Goal: Transaction & Acquisition: Purchase product/service

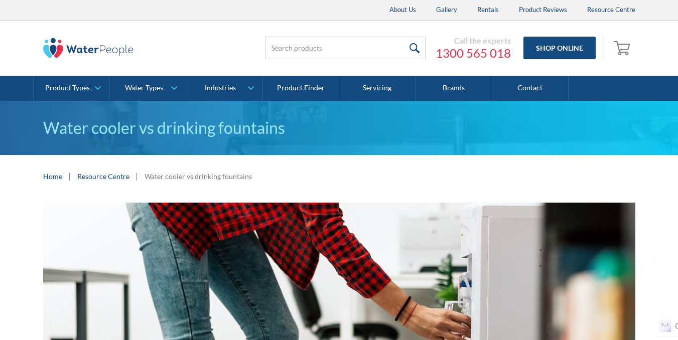
click at [78, 48] on img at bounding box center [88, 48] width 90 height 20
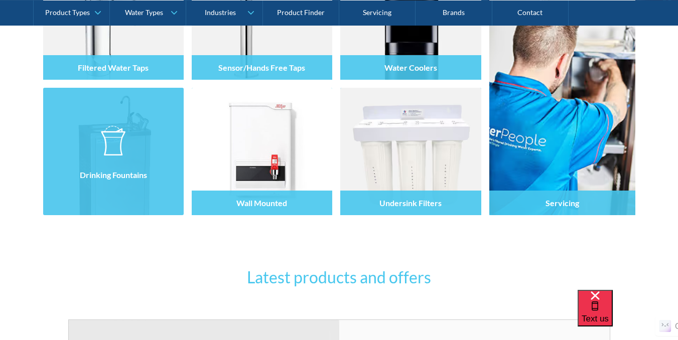
click at [124, 167] on div "Drinking Fountains" at bounding box center [113, 175] width 141 height 25
